Goal: Browse casually: Explore the website without a specific task or goal

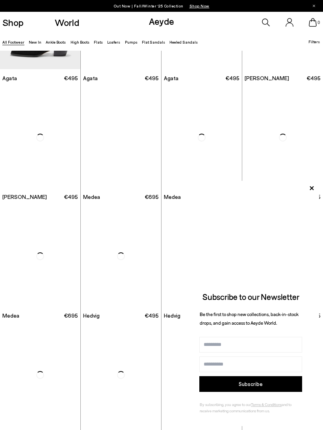
scroll to position [204, 0]
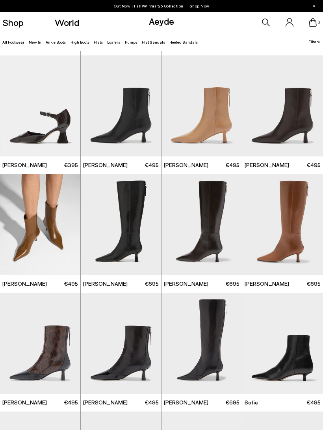
scroll to position [828, 0]
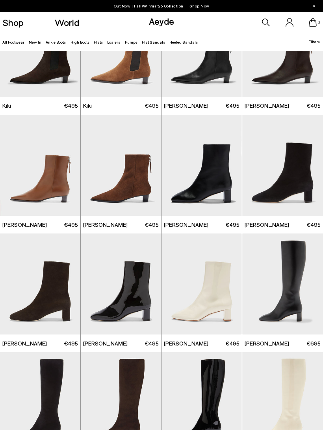
scroll to position [1599, 0]
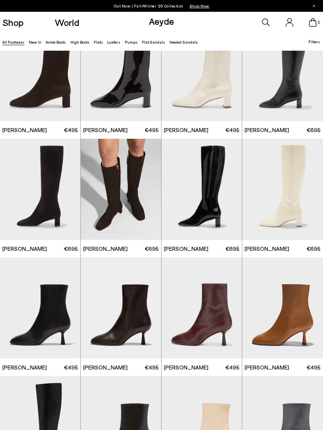
scroll to position [1895, 0]
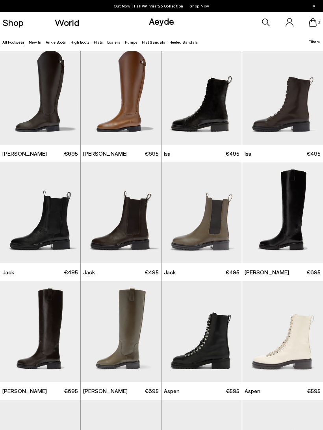
scroll to position [2621, 0]
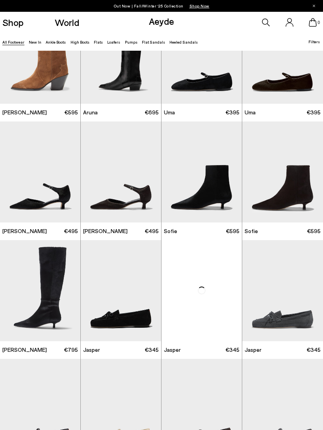
scroll to position [3493, 0]
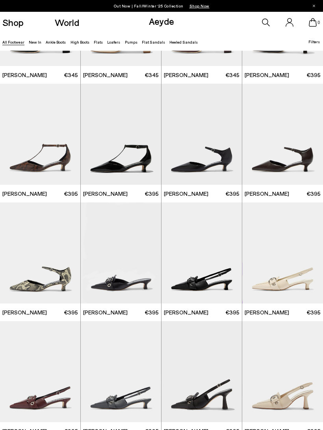
scroll to position [4965, 0]
